Goal: Transaction & Acquisition: Purchase product/service

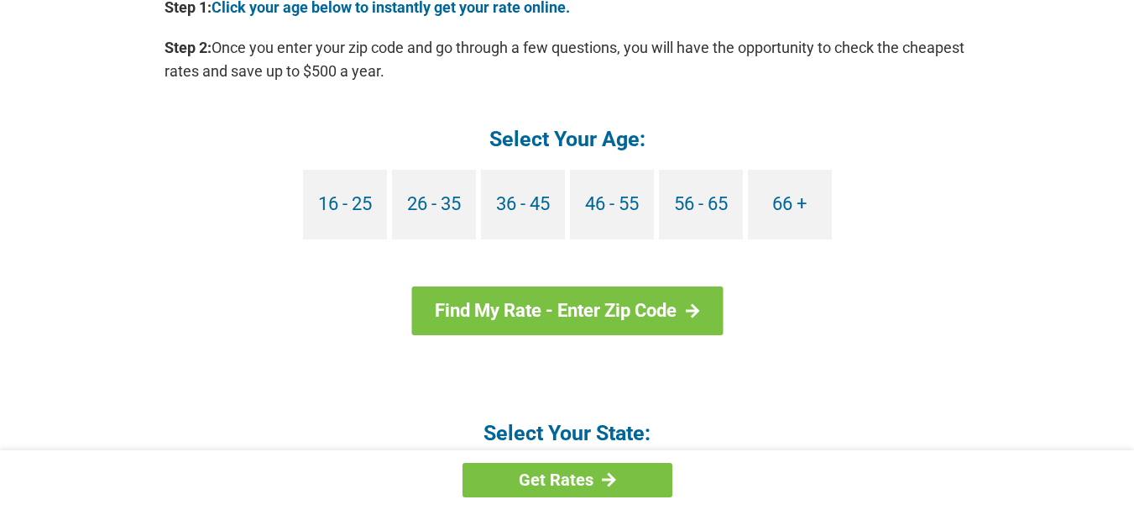
scroll to position [1641, 0]
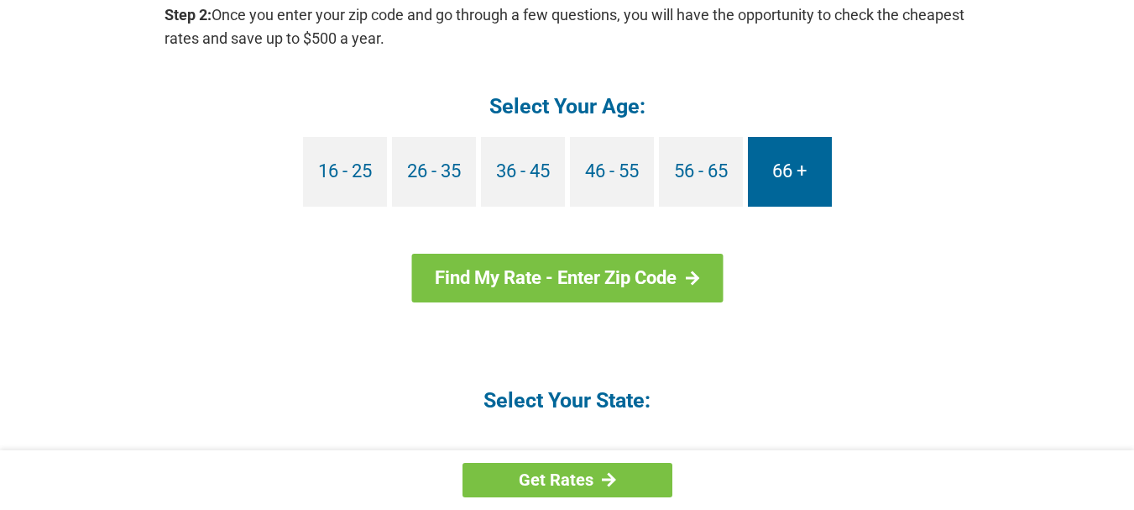
click at [782, 174] on link "66 +" at bounding box center [790, 172] width 84 height 70
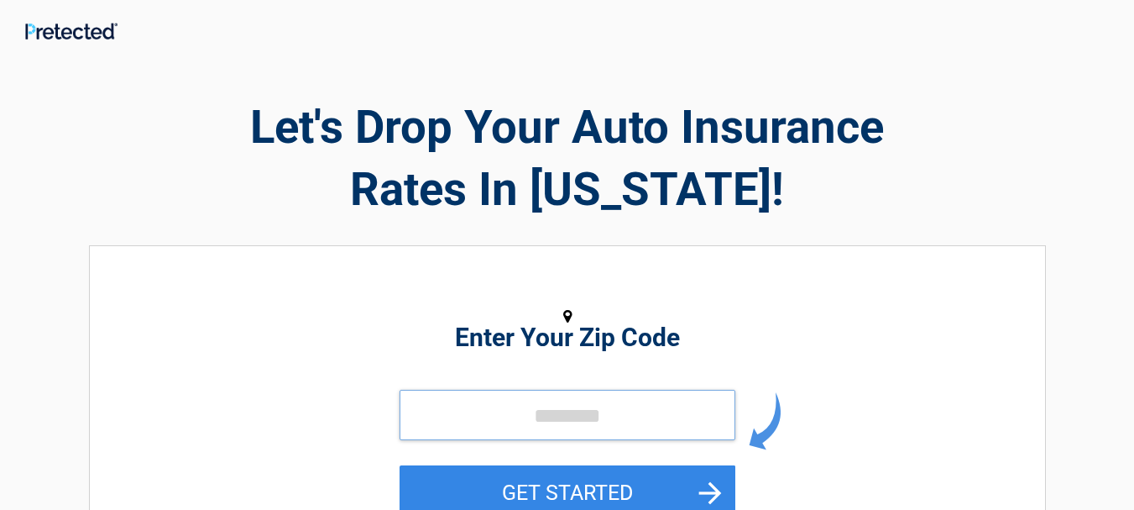
click at [641, 424] on input "tel" at bounding box center [568, 415] width 336 height 50
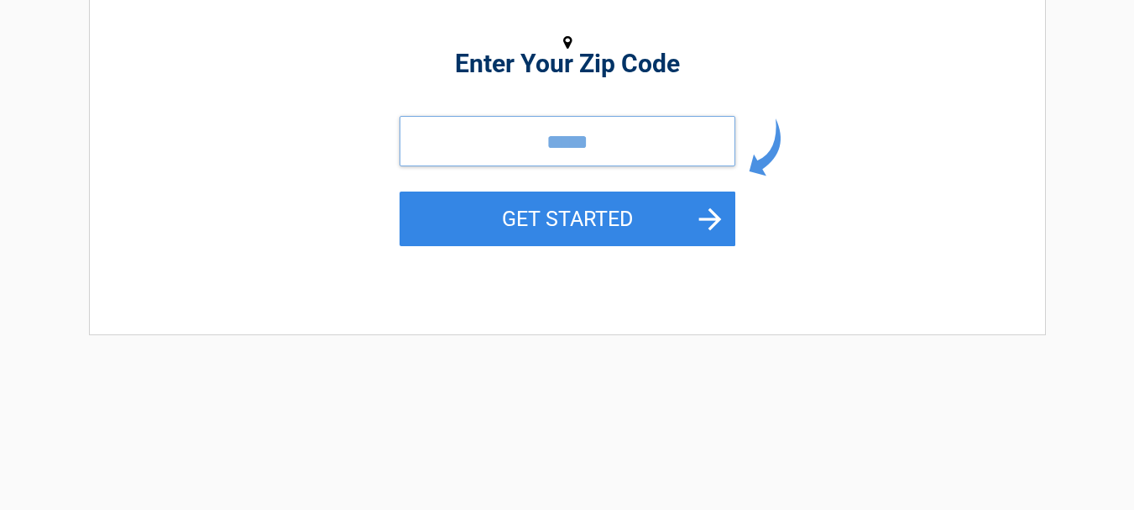
scroll to position [301, 0]
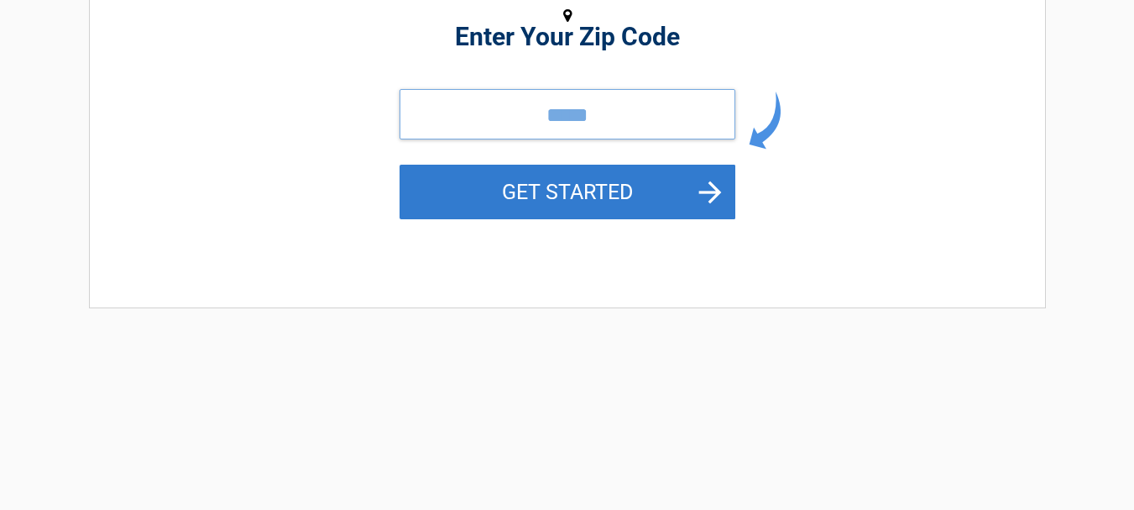
type input "*****"
click at [577, 199] on button "GET STARTED" at bounding box center [568, 192] width 336 height 55
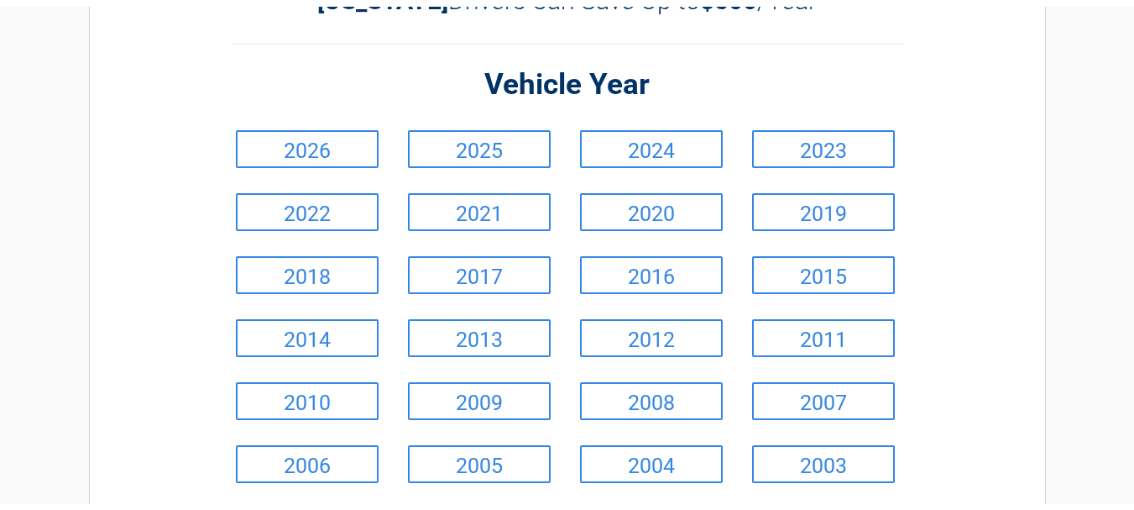
scroll to position [0, 0]
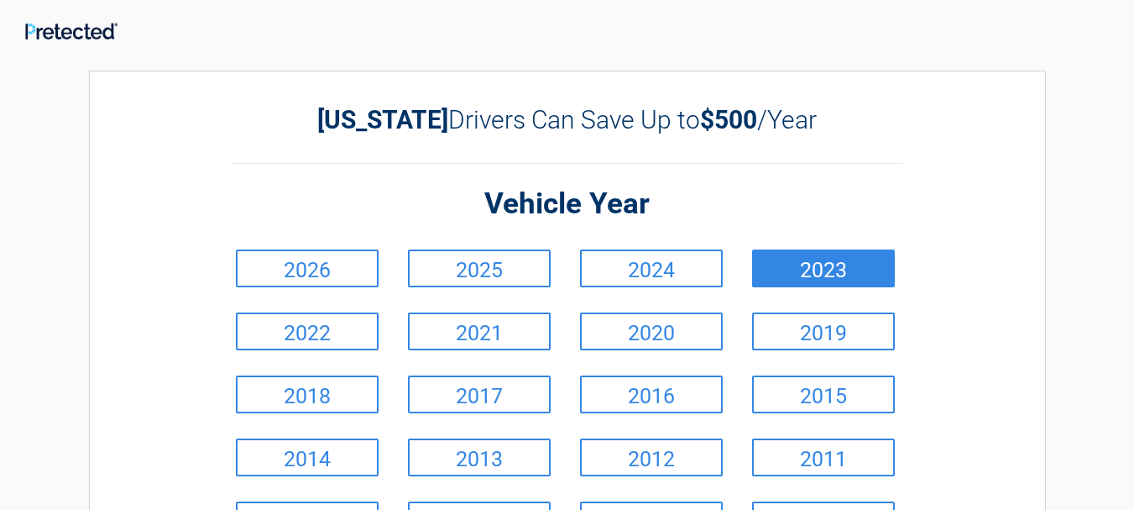
click at [862, 269] on link "2023" at bounding box center [823, 268] width 143 height 38
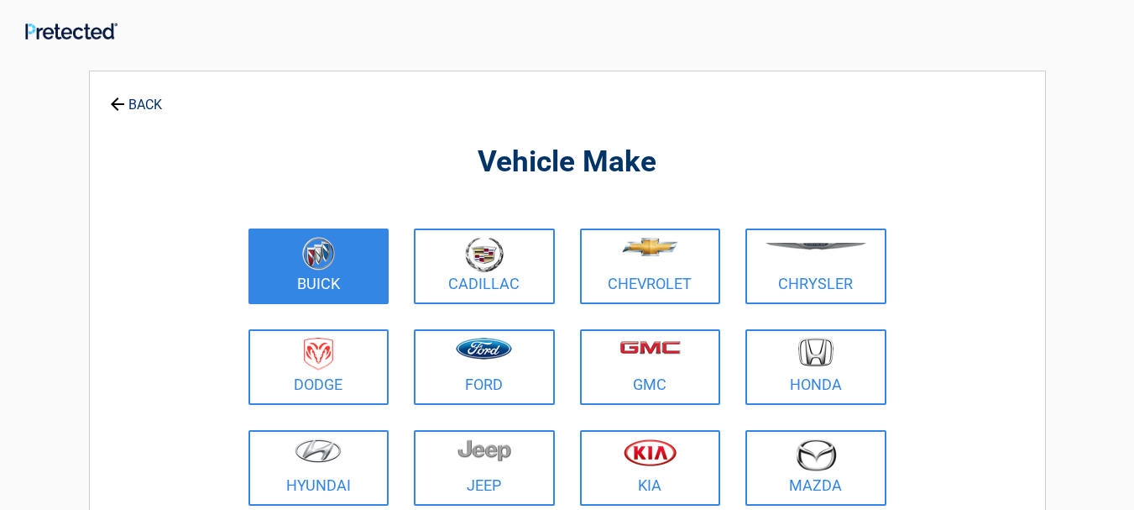
click at [309, 264] on img at bounding box center [318, 254] width 33 height 34
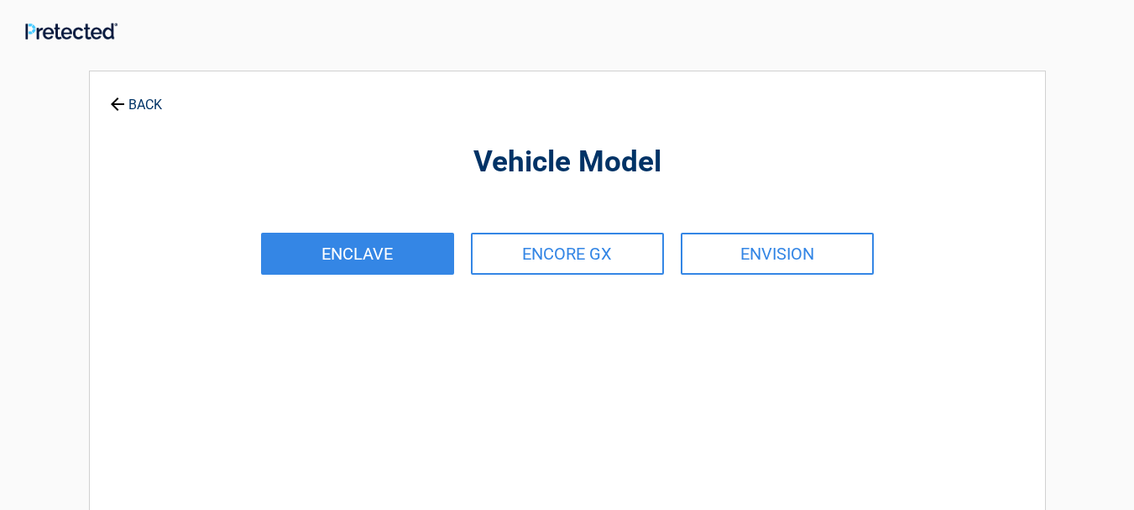
click at [347, 251] on link "ENCLAVE" at bounding box center [357, 254] width 193 height 42
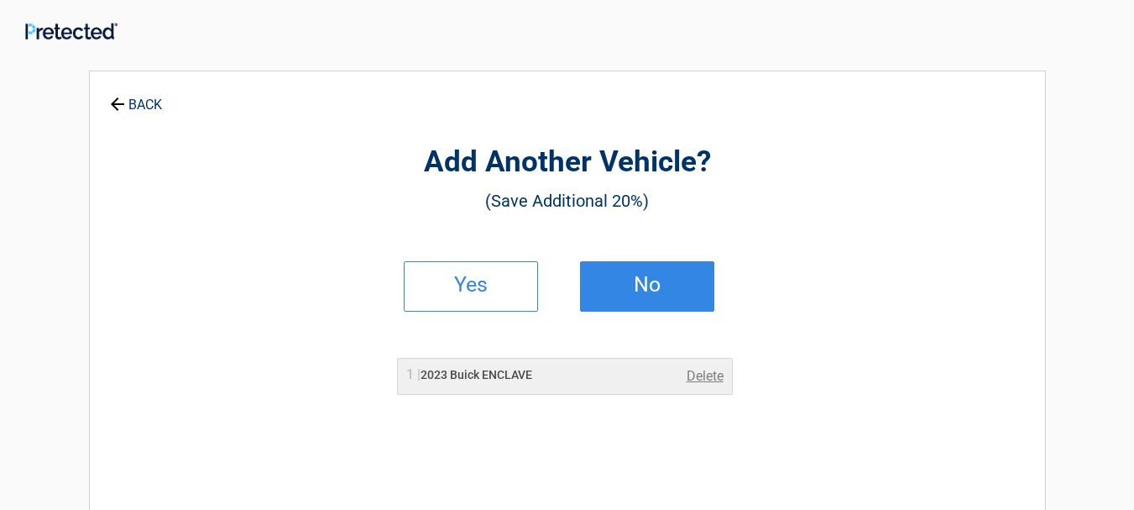
click at [656, 268] on link "No" at bounding box center [647, 286] width 134 height 50
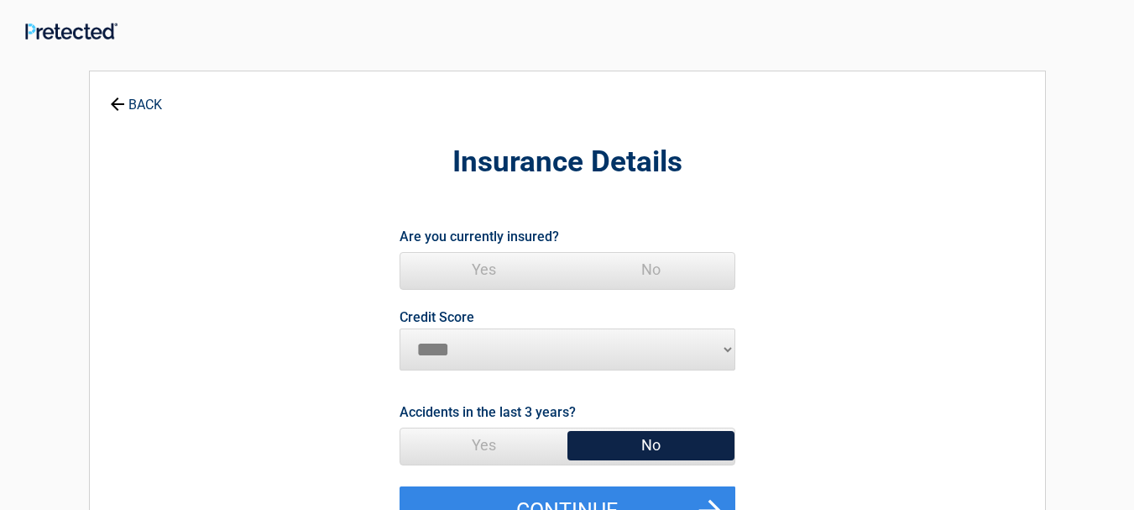
click at [652, 447] on span "No" at bounding box center [651, 445] width 167 height 34
click at [649, 446] on span "No" at bounding box center [651, 445] width 167 height 34
click at [649, 437] on span "No" at bounding box center [651, 445] width 167 height 34
